Goal: Find specific page/section

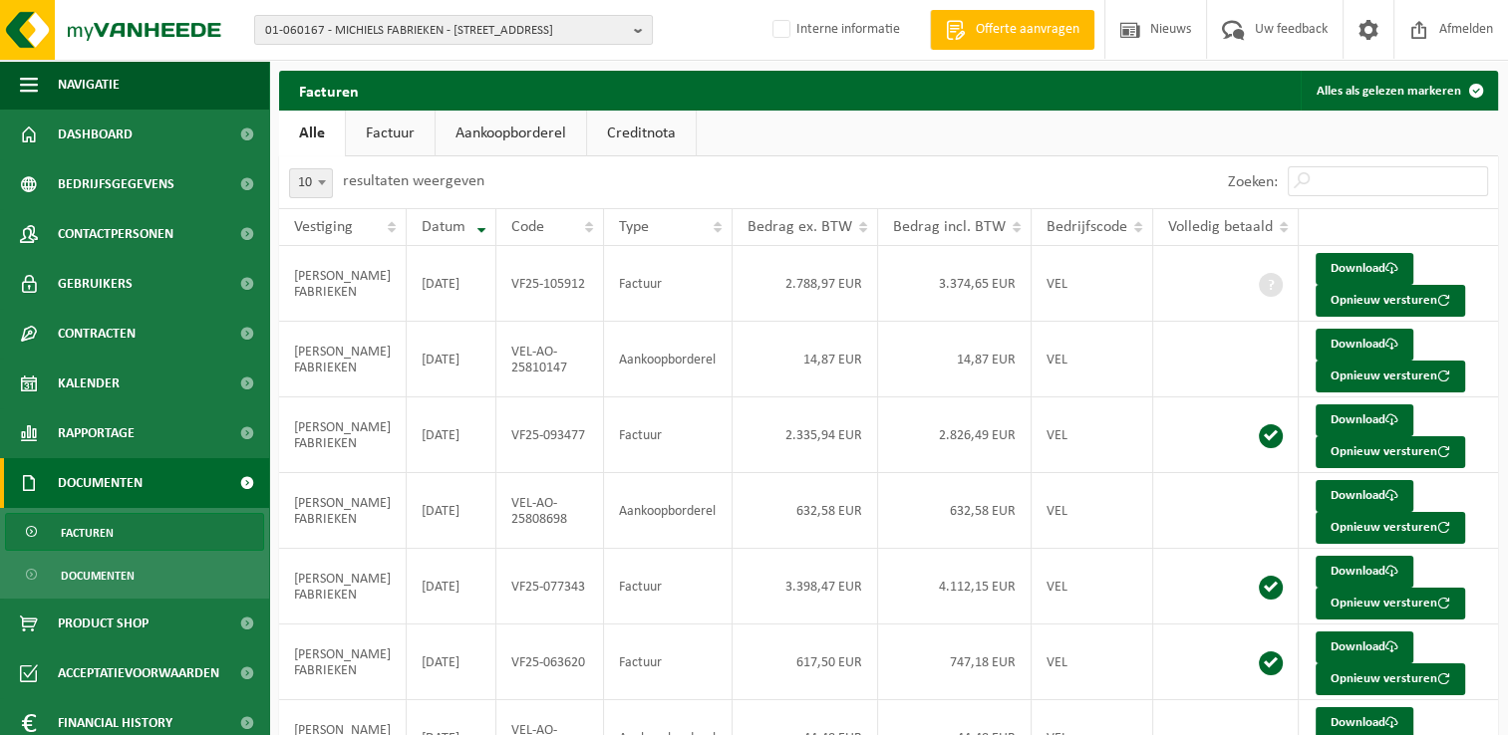
click at [338, 26] on span "01-060167 - MICHIELS FABRIEKEN - 9870 ZULTE, VIJVESTRAAT 200" at bounding box center [445, 31] width 361 height 30
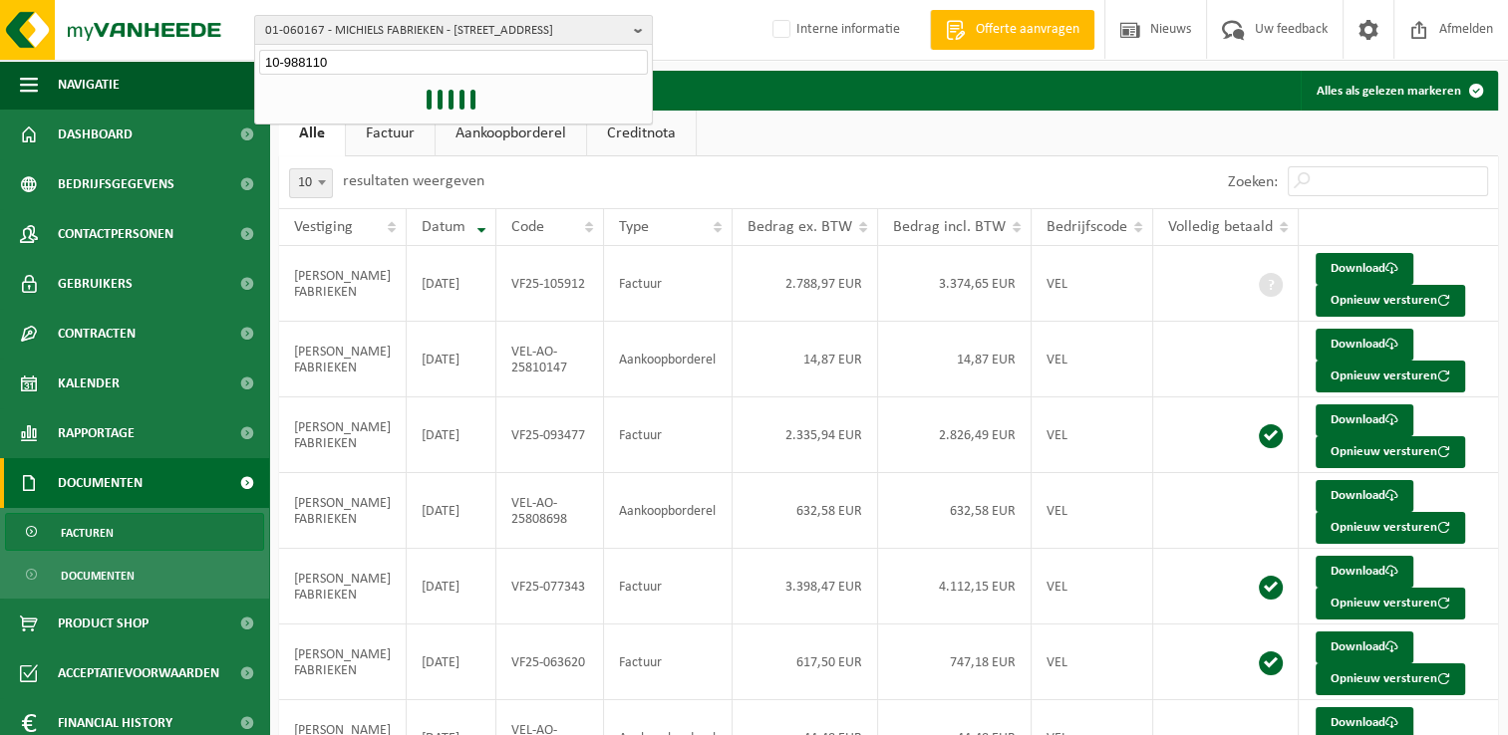
type input "10-988110"
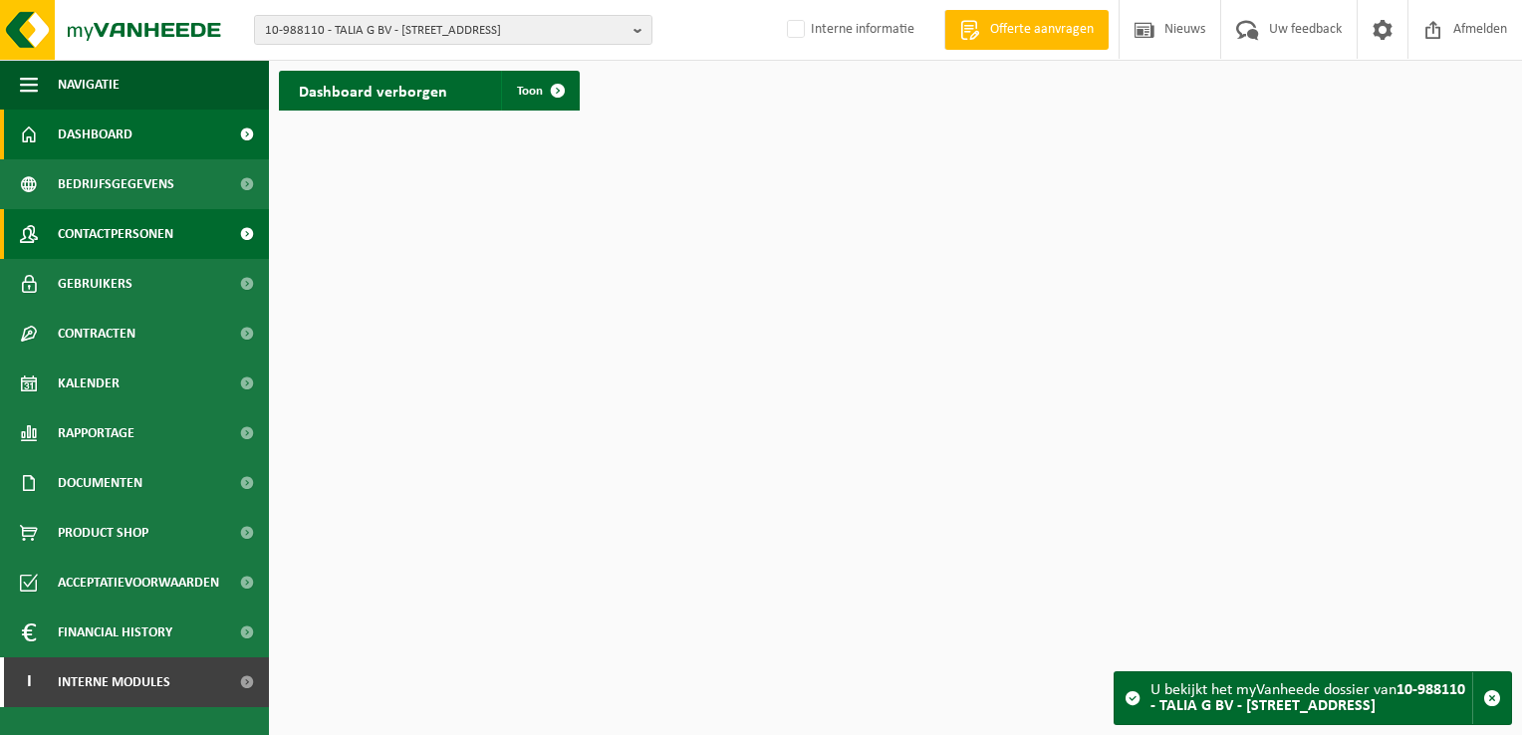
click at [133, 234] on span "Contactpersonen" at bounding box center [116, 234] width 116 height 50
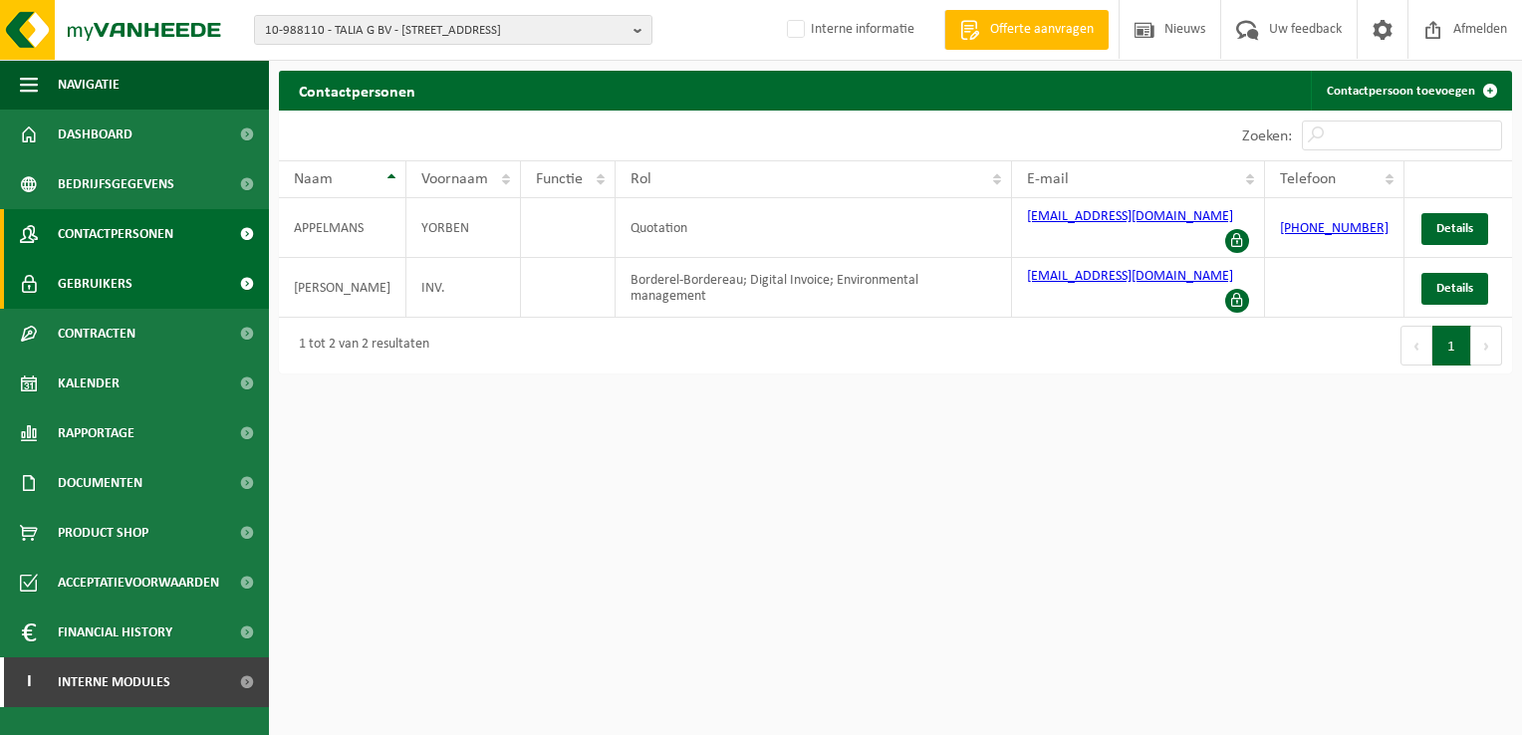
click at [143, 281] on link "Gebruikers" at bounding box center [134, 284] width 269 height 50
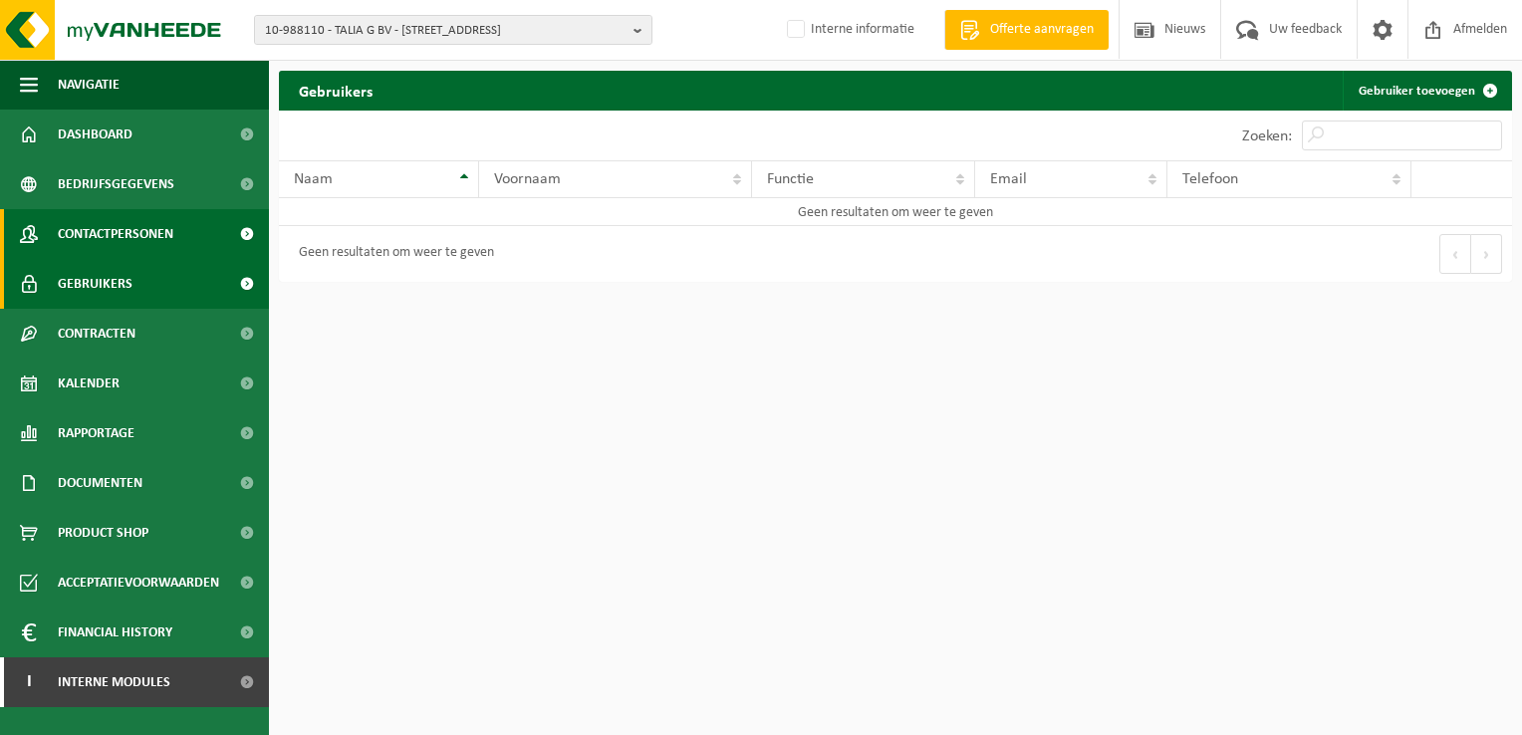
click at [137, 223] on span "Contactpersonen" at bounding box center [116, 234] width 116 height 50
